Goal: Check status: Check status

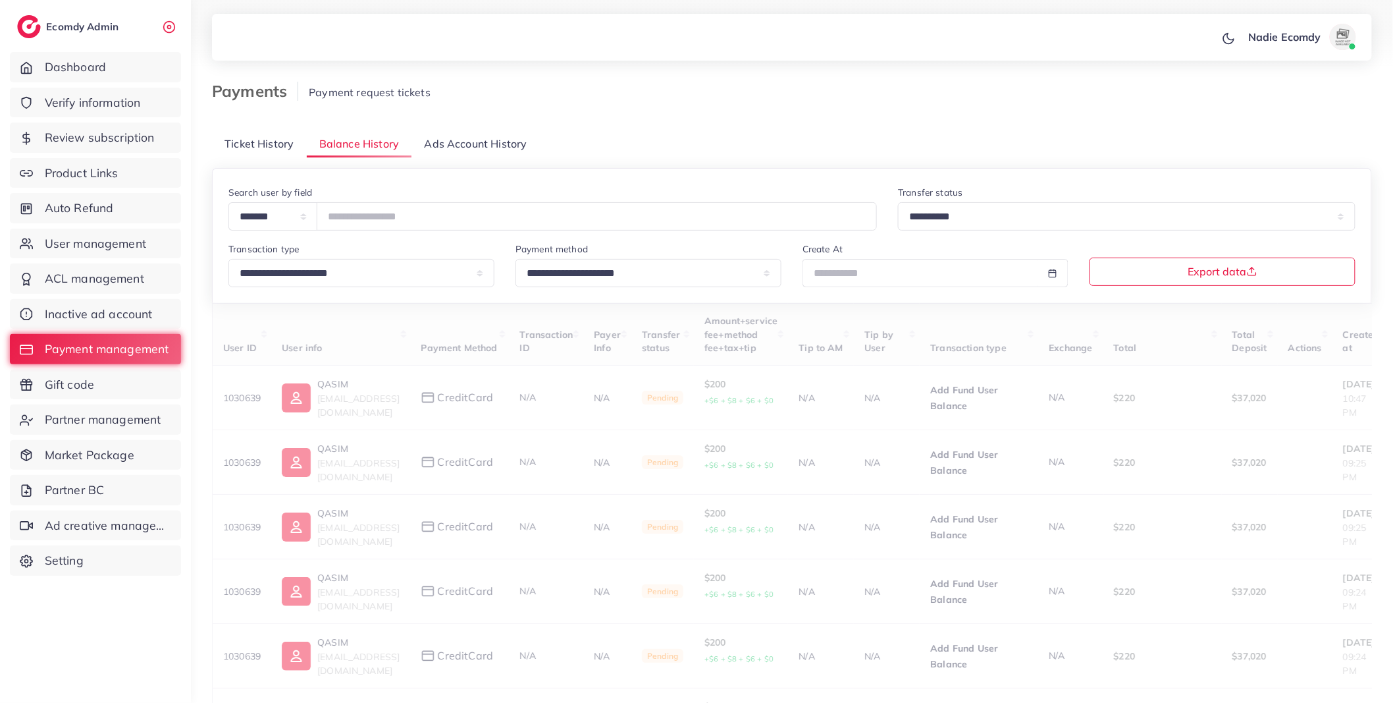
type input "*******"
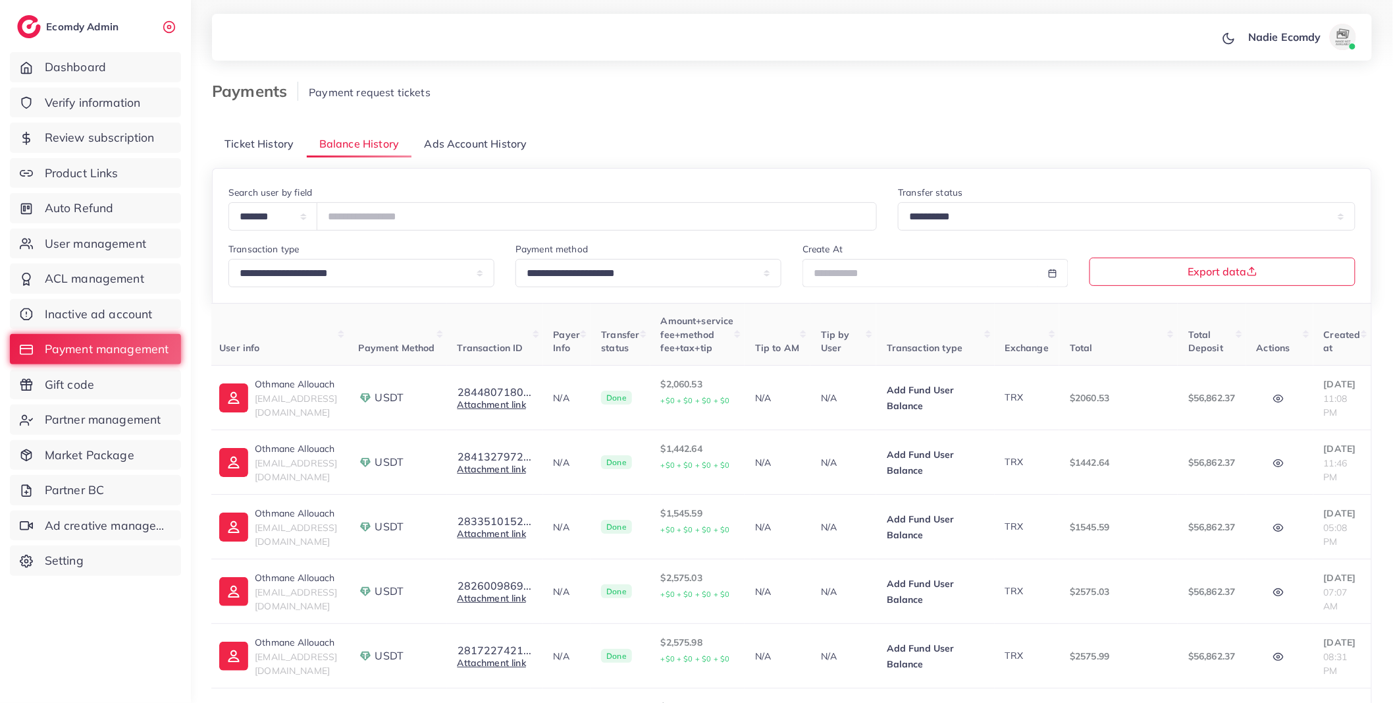
scroll to position [0, 92]
click at [1273, 401] on icon "button" at bounding box center [1278, 397] width 10 height 7
click at [1277, 464] on circle "button" at bounding box center [1278, 463] width 3 height 3
click at [1273, 527] on icon "button" at bounding box center [1278, 527] width 11 height 11
click at [1275, 551] on ul "Approved Admin ID 1024904" at bounding box center [1245, 590] width 166 height 88
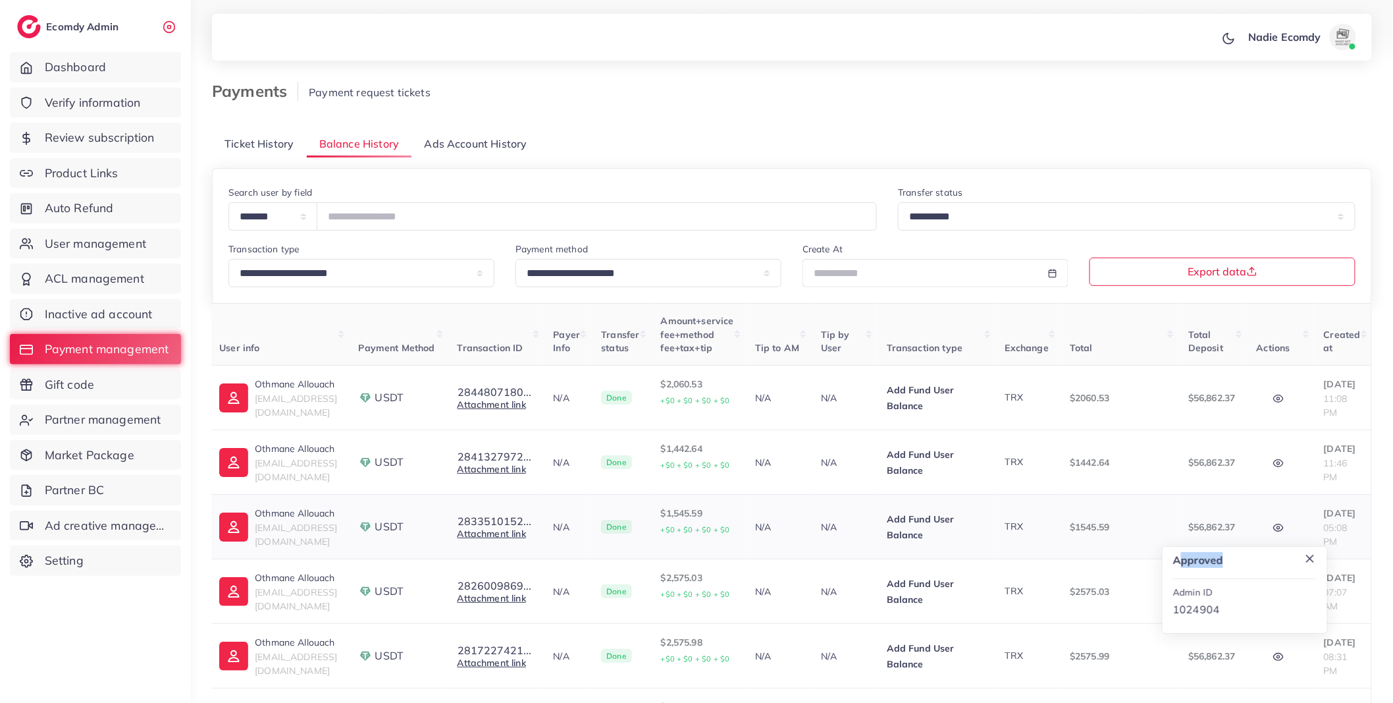
click at [1304, 561] on icon at bounding box center [1310, 558] width 13 height 13
click at [1277, 592] on circle "button" at bounding box center [1278, 592] width 3 height 3
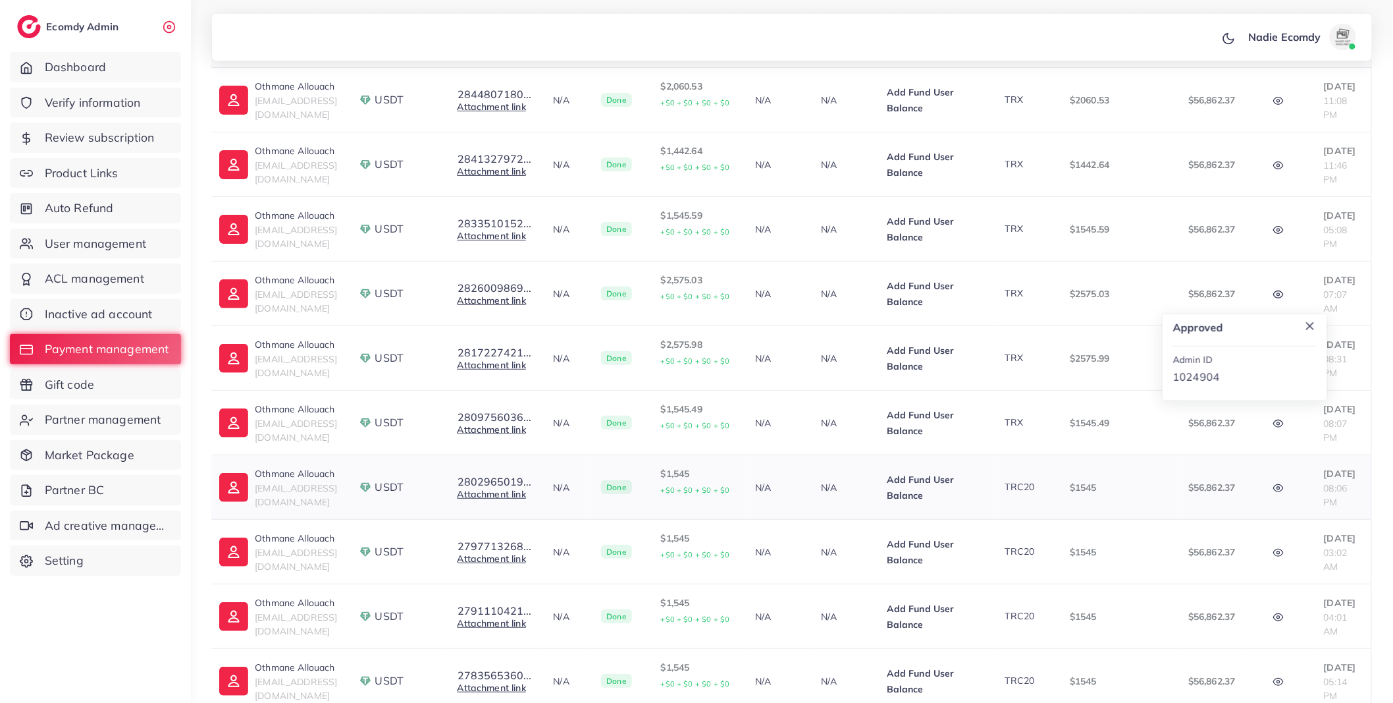
scroll to position [298, 0]
click at [1304, 322] on icon at bounding box center [1310, 325] width 13 height 13
click at [1273, 361] on icon "button" at bounding box center [1278, 358] width 11 height 11
click at [1273, 427] on icon "button" at bounding box center [1278, 422] width 11 height 11
click at [1304, 450] on icon at bounding box center [1310, 454] width 13 height 13
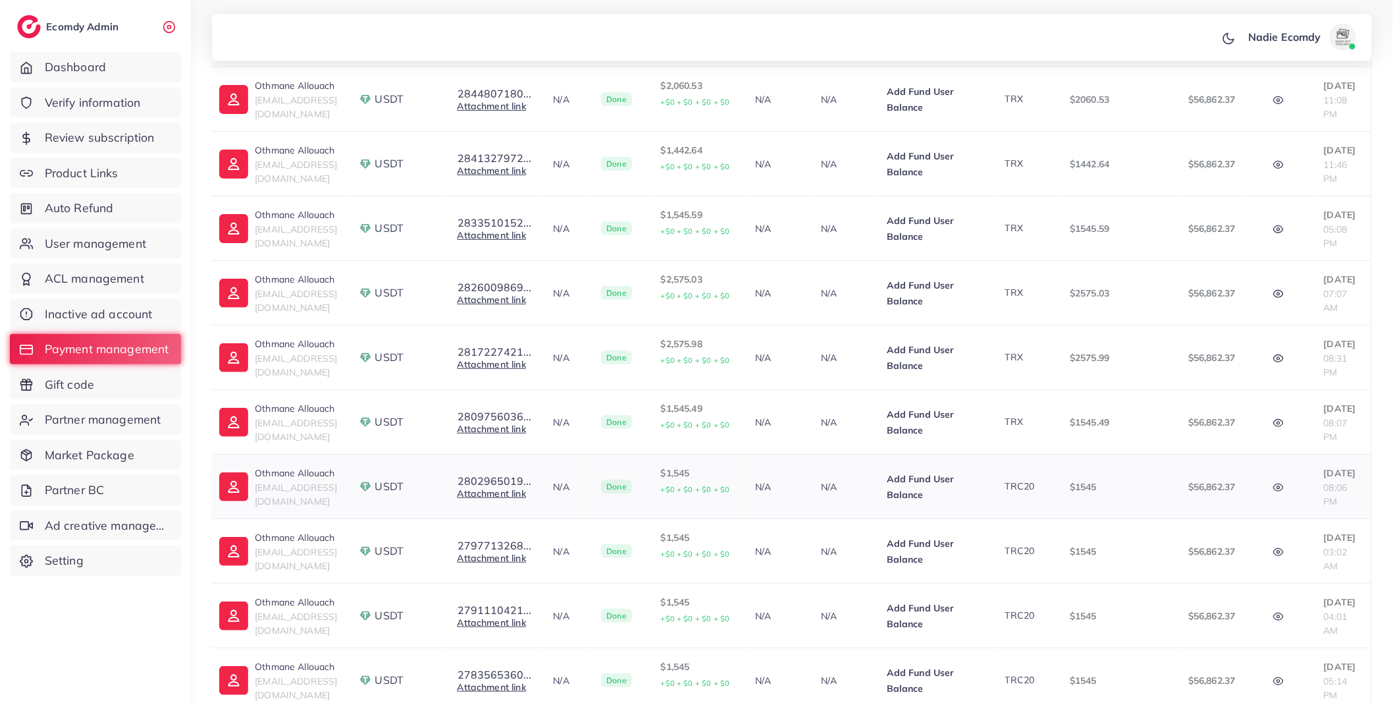
click at [1268, 495] on button "button" at bounding box center [1280, 486] width 46 height 30
click at [1279, 512] on ul "Approved Admin ID 1024904" at bounding box center [1245, 550] width 166 height 88
click at [1304, 524] on icon at bounding box center [1310, 518] width 13 height 13
click at [1270, 568] on td "Approved Admin ID 1024904" at bounding box center [1279, 551] width 67 height 65
click at [1273, 550] on icon "button" at bounding box center [1278, 552] width 11 height 11
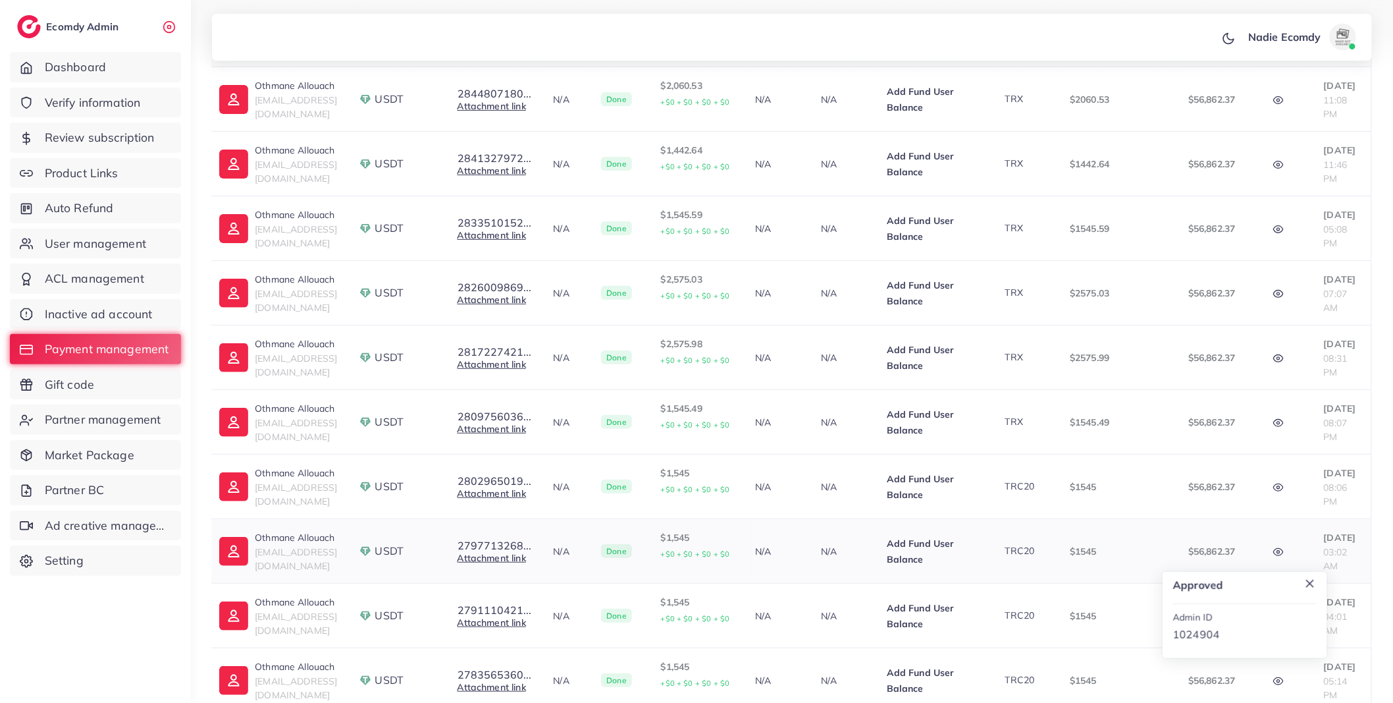
click at [1280, 574] on ul "Approved Admin ID 1024904" at bounding box center [1245, 615] width 166 height 88
